Goal: Subscribe to service/newsletter

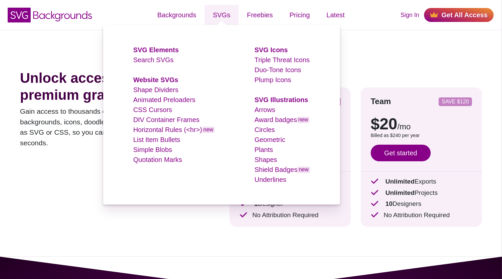
click at [112, 169] on ul "SVG Elements Search SVGs Website SVGs Shape Dividers Animated Preloaders CSS Cu…" at bounding box center [221, 115] width 236 height 180
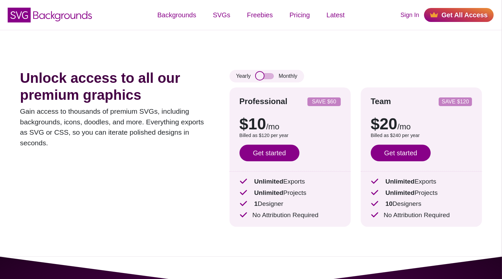
click at [263, 78] on input "checkbox" at bounding box center [265, 76] width 18 height 6
click at [259, 76] on input "checkbox" at bounding box center [265, 76] width 18 height 6
click at [268, 76] on input "checkbox" at bounding box center [265, 76] width 18 height 6
click at [261, 77] on input "checkbox" at bounding box center [265, 76] width 18 height 6
click at [269, 76] on input "checkbox" at bounding box center [265, 76] width 18 height 6
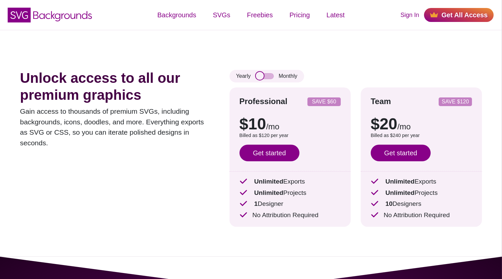
checkbox input "true"
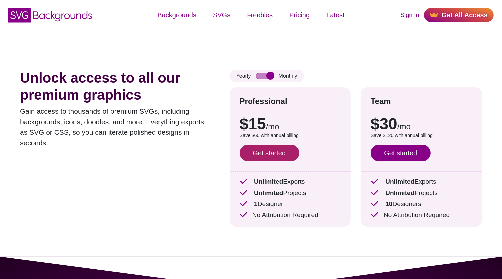
click at [277, 155] on link "Get started" at bounding box center [269, 153] width 60 height 17
